Goal: Information Seeking & Learning: Understand process/instructions

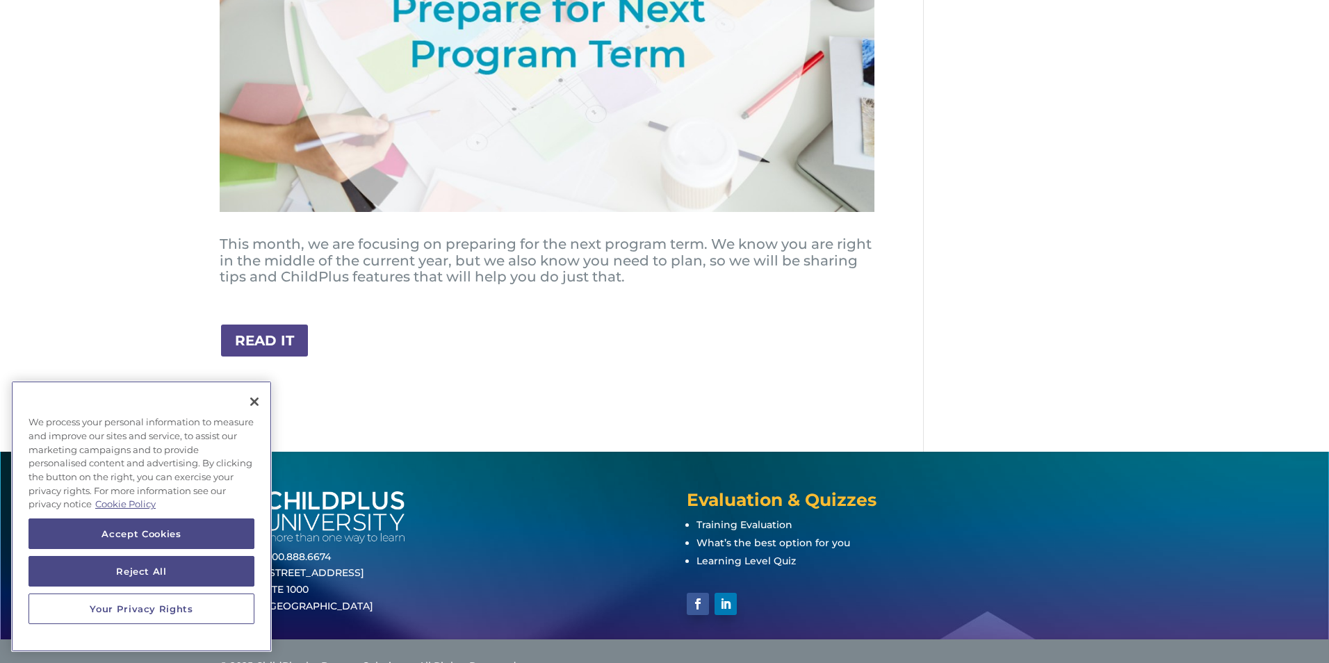
scroll to position [461, 0]
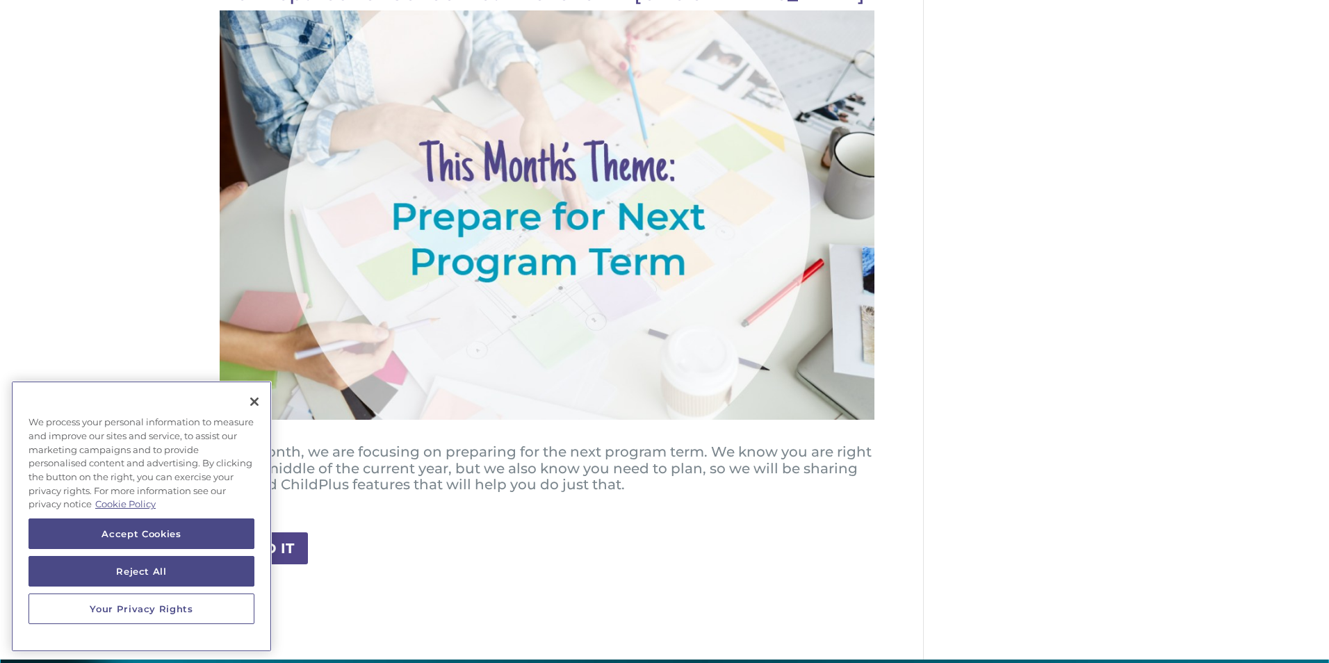
scroll to position [461, 0]
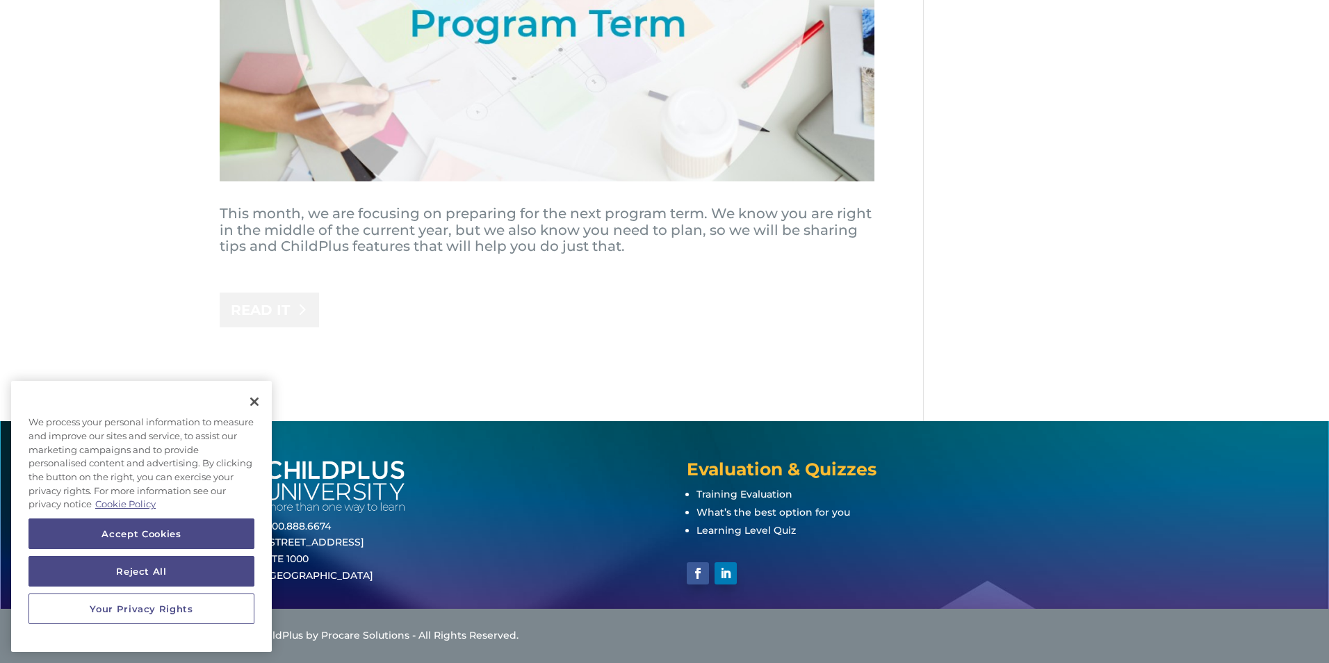
click at [251, 295] on link "READ IT" at bounding box center [269, 310] width 99 height 35
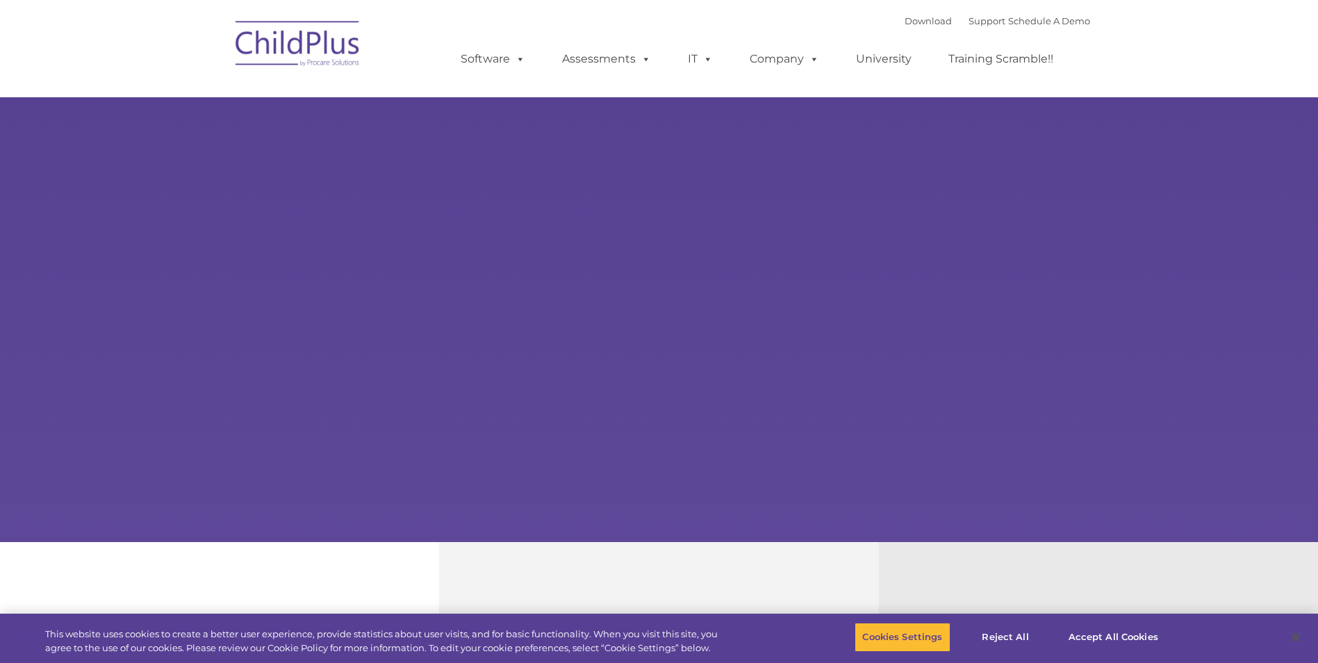
select select "MEDIUM"
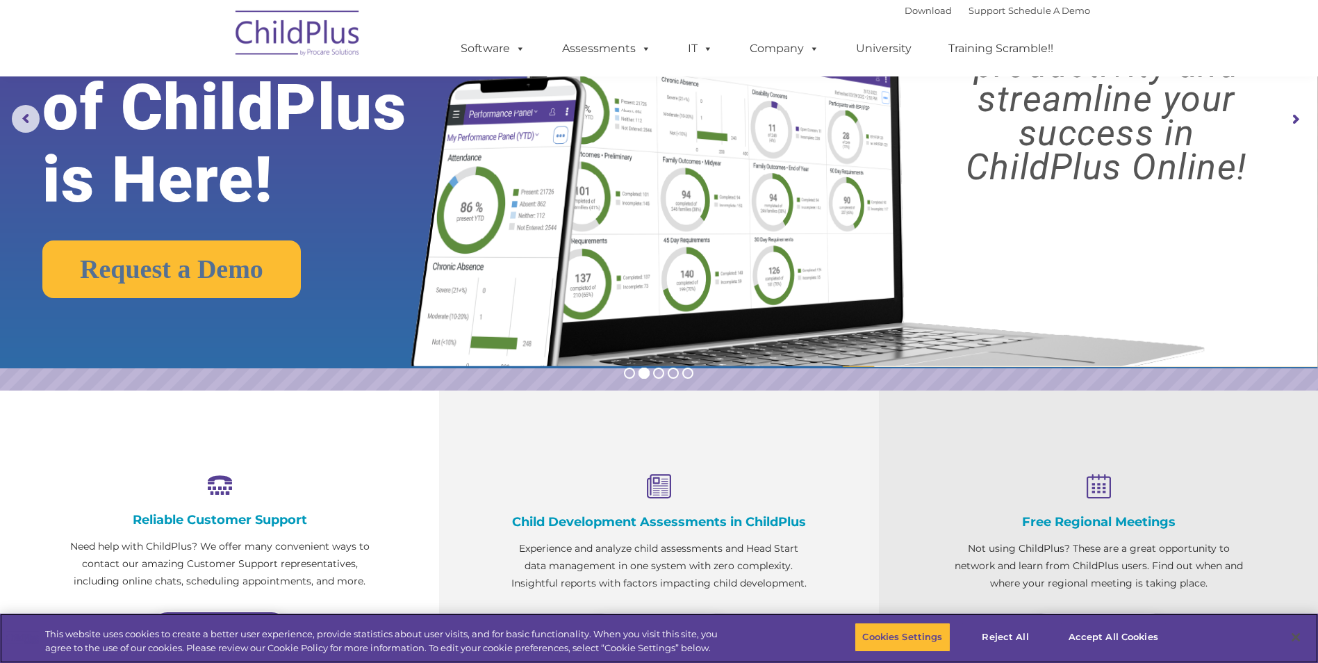
scroll to position [149, 0]
